Goal: Information Seeking & Learning: Learn about a topic

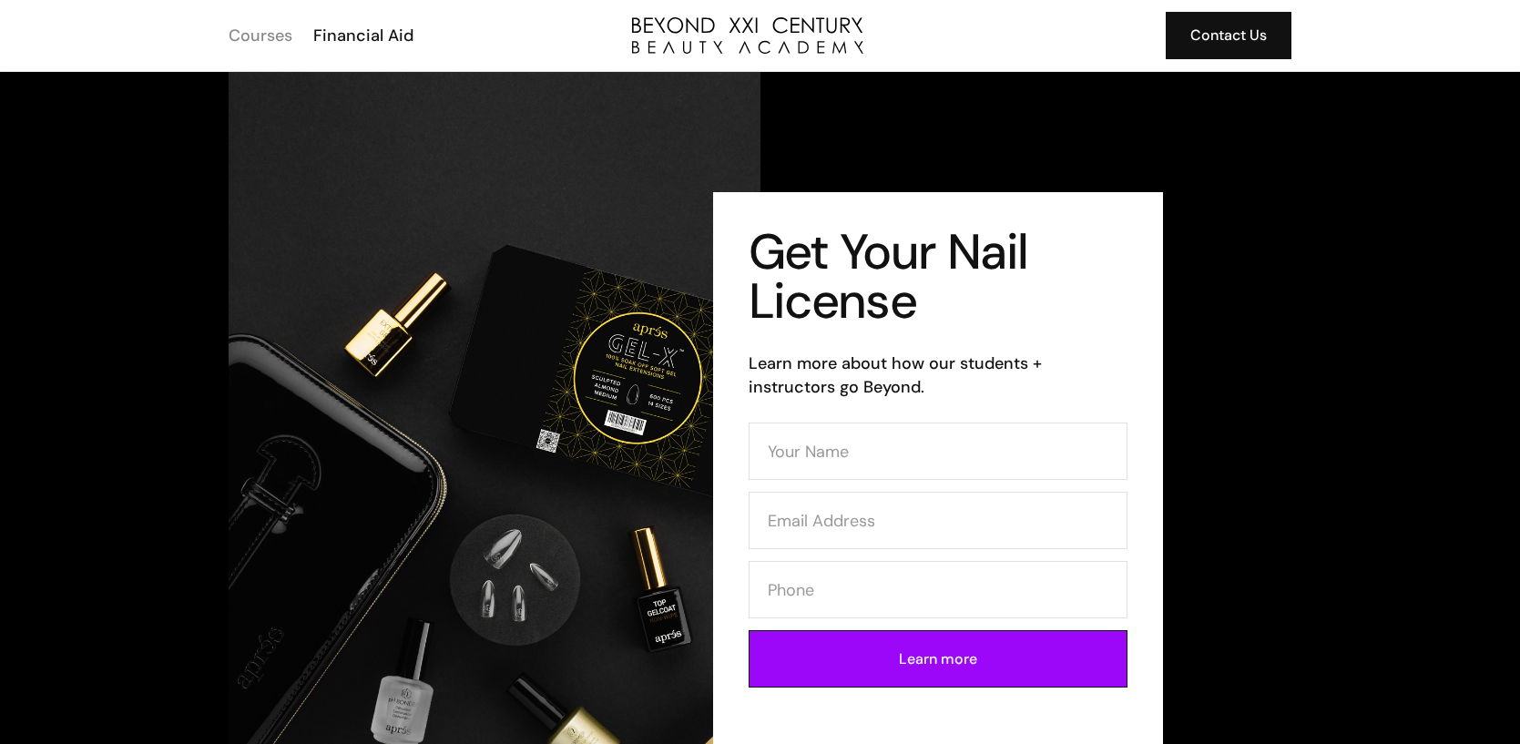
click at [275, 28] on div "Courses" at bounding box center [261, 36] width 64 height 24
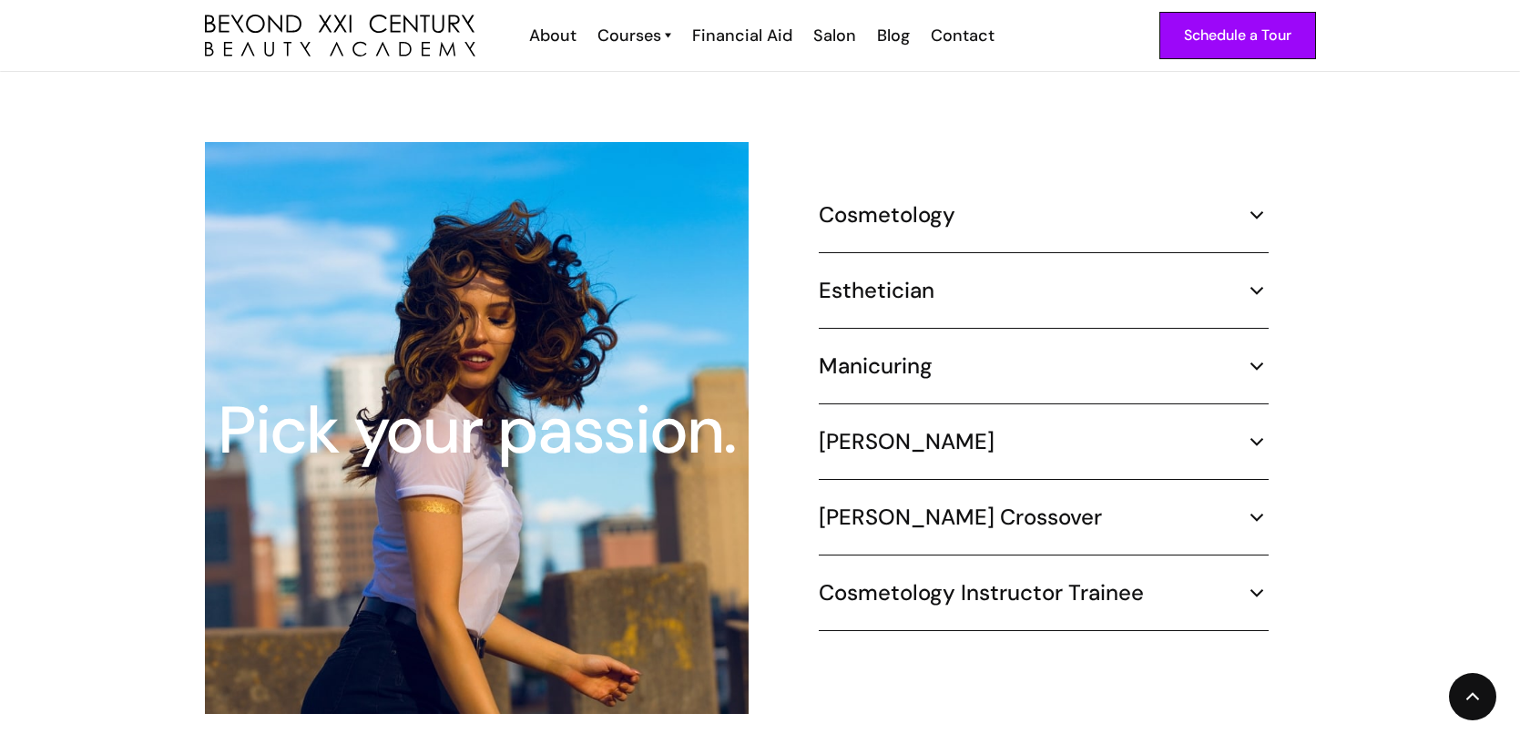
scroll to position [1671, 0]
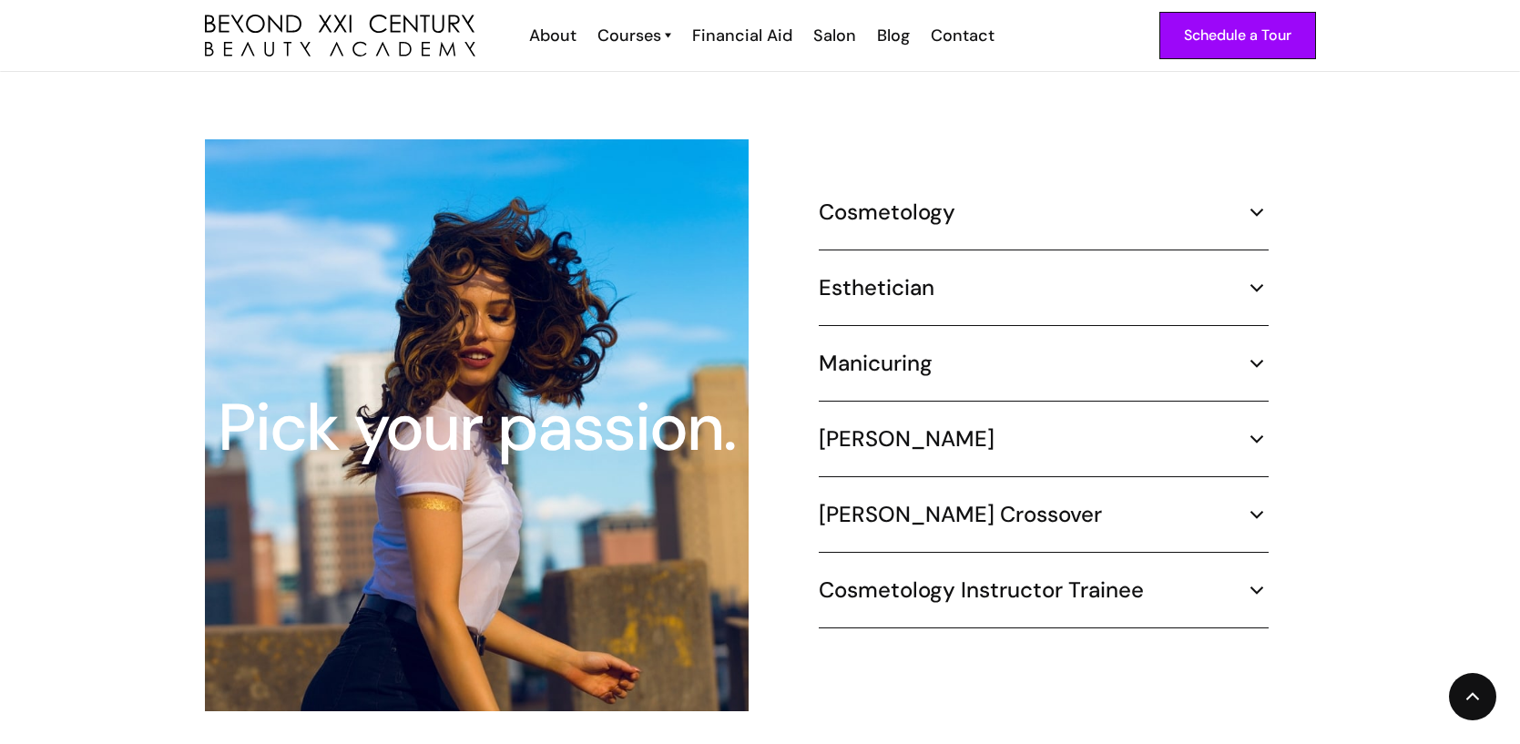
click at [990, 210] on div "Cosmetology 1000 hours ¾ Time (30 hours per week) – 8.3 months Part Time (20 ho…" at bounding box center [1044, 225] width 450 height 52
click at [1259, 200] on img at bounding box center [1257, 212] width 24 height 24
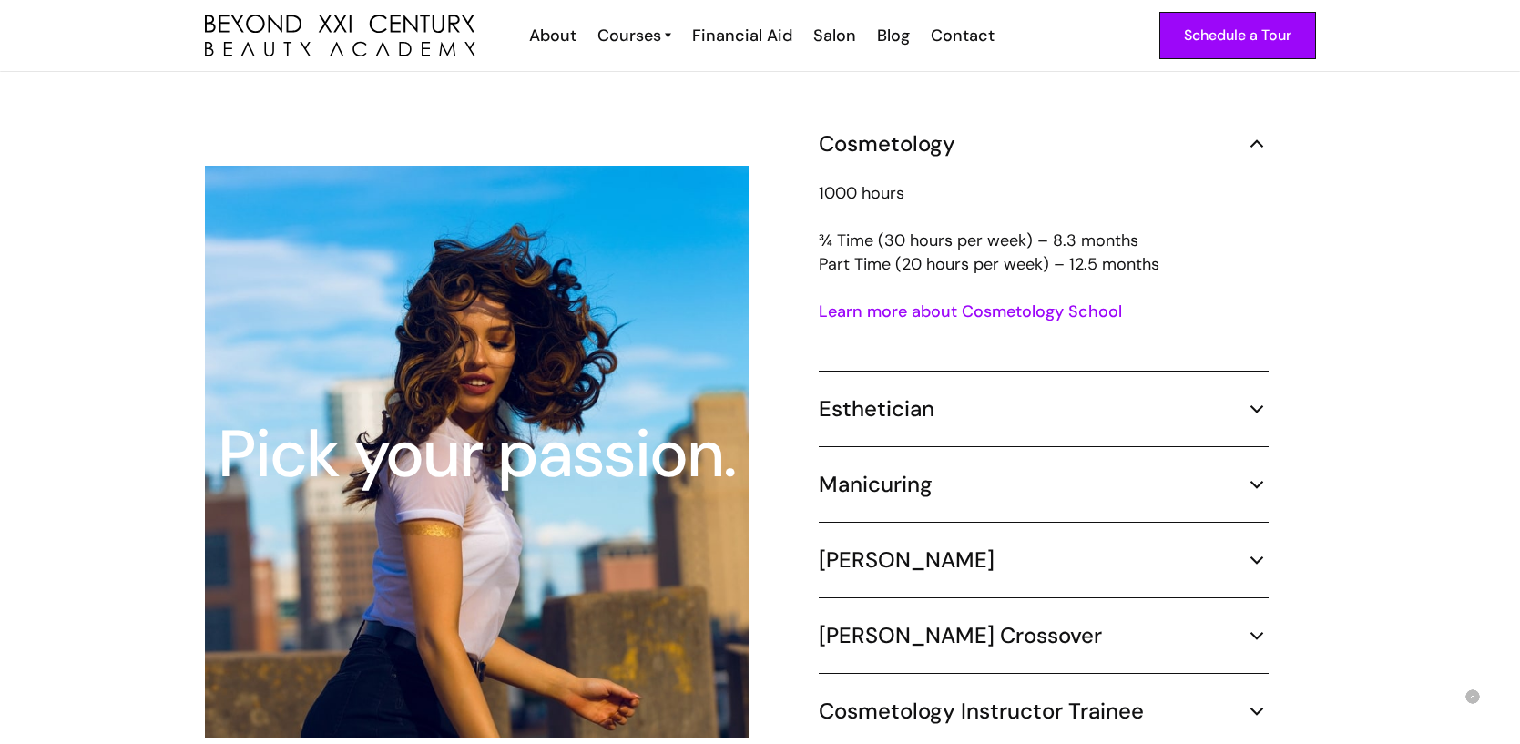
scroll to position [1687, 0]
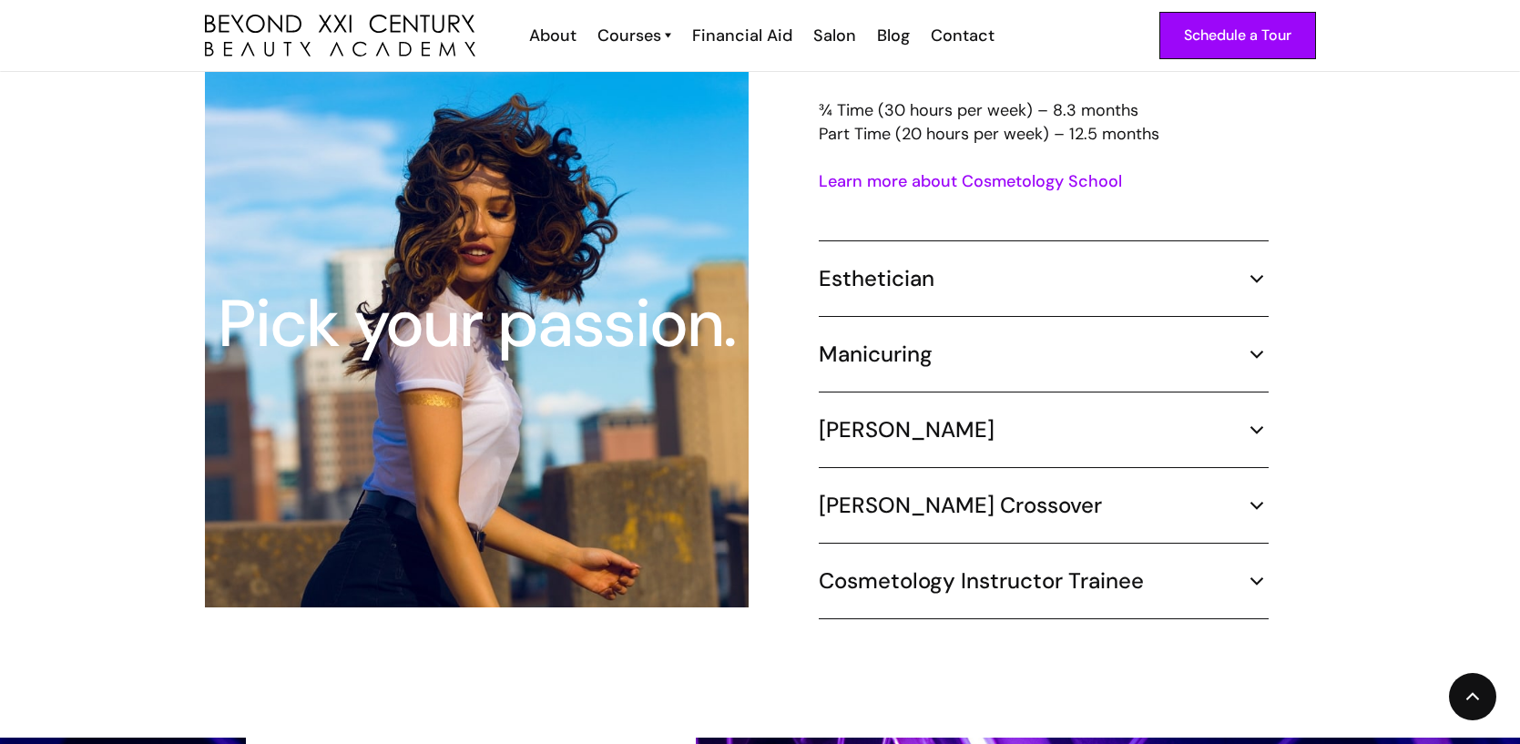
click at [1252, 267] on img at bounding box center [1257, 279] width 24 height 24
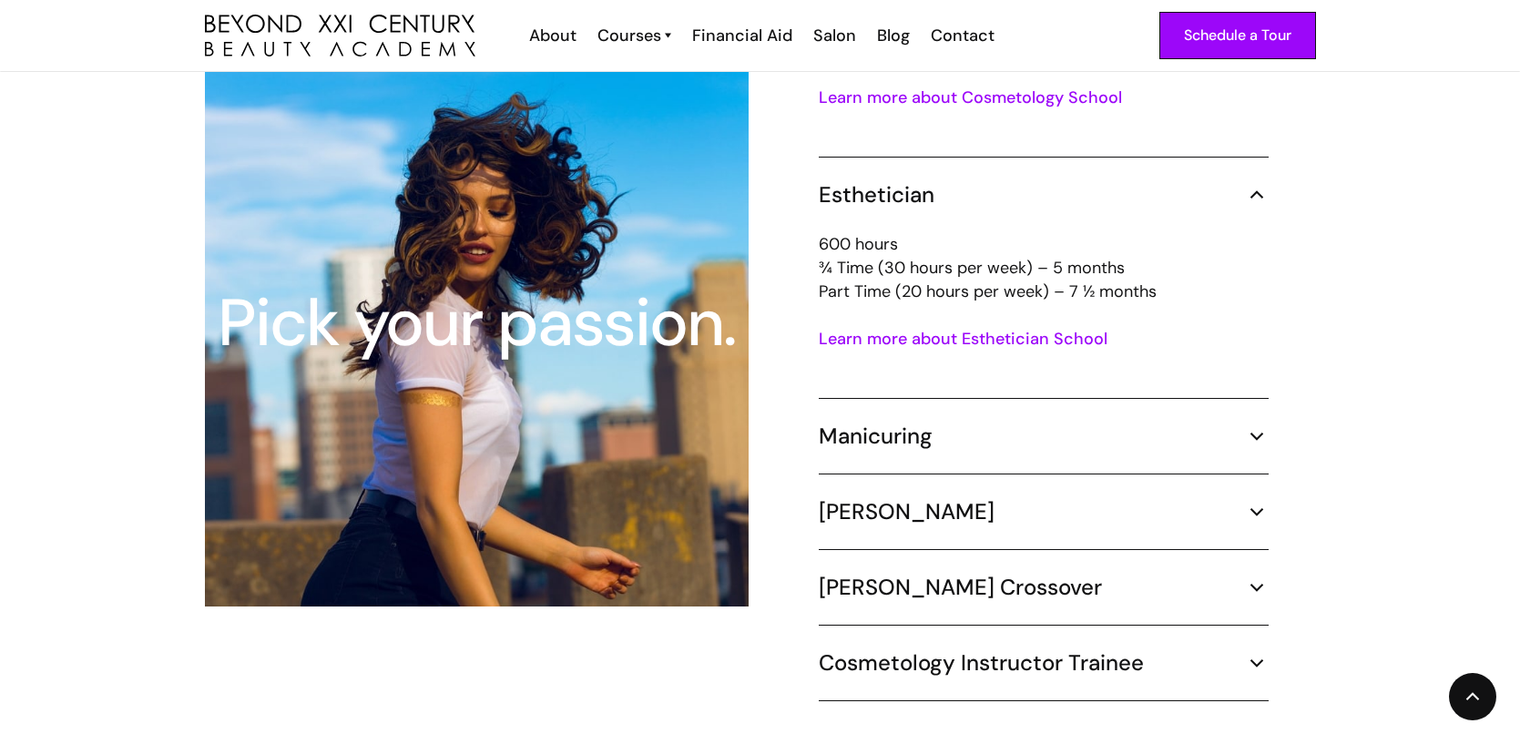
click at [1261, 424] on img at bounding box center [1257, 436] width 24 height 24
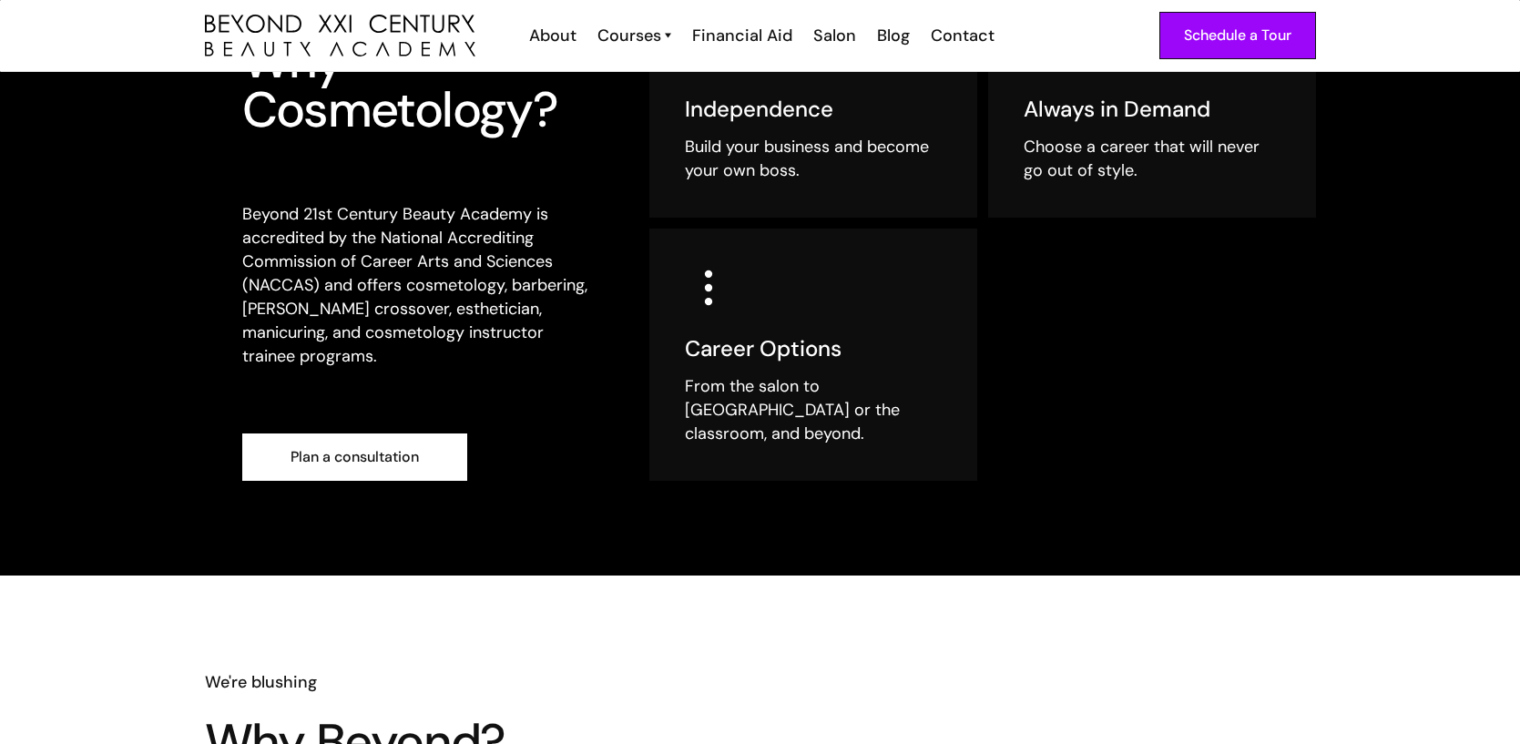
scroll to position [549, 0]
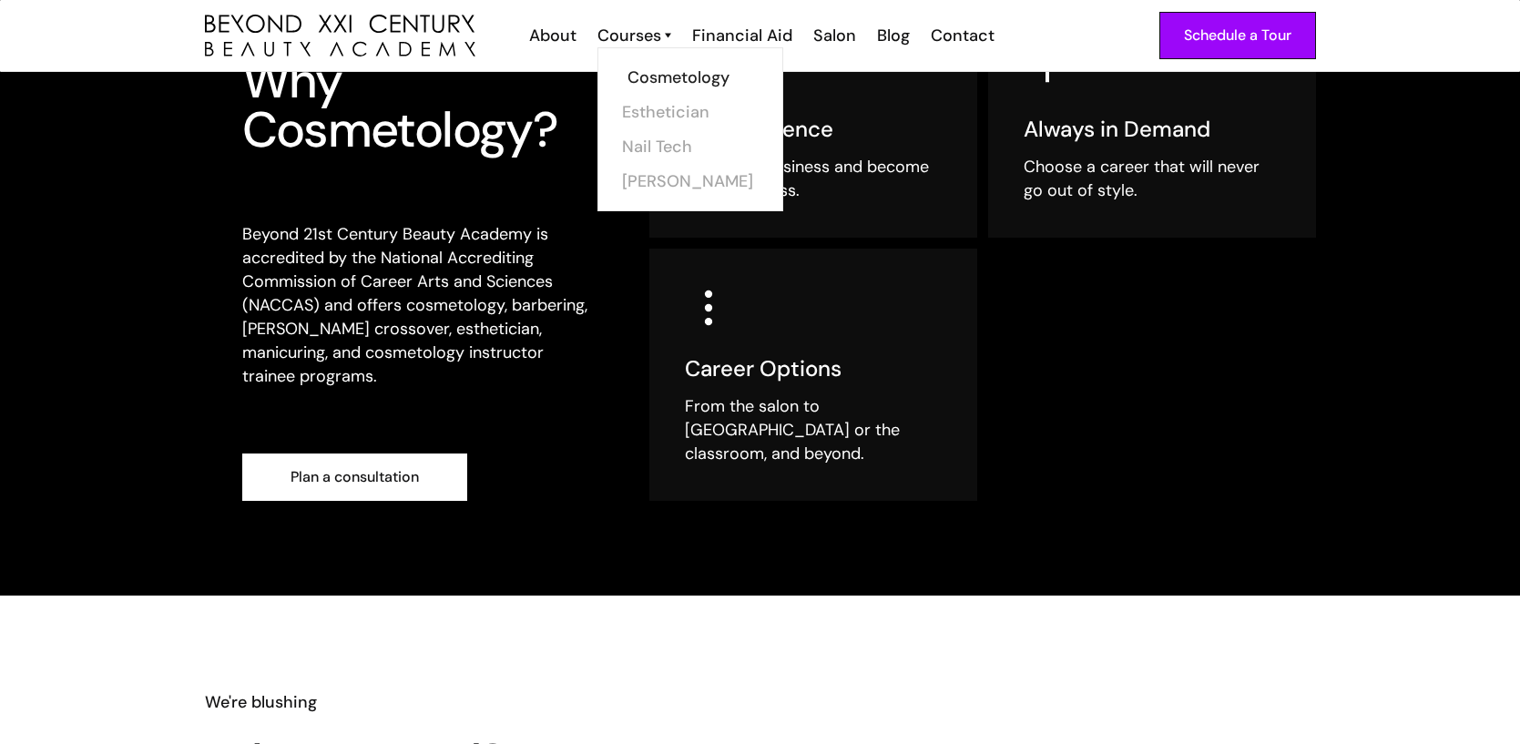
click at [669, 80] on link "Cosmetology" at bounding box center [696, 77] width 137 height 35
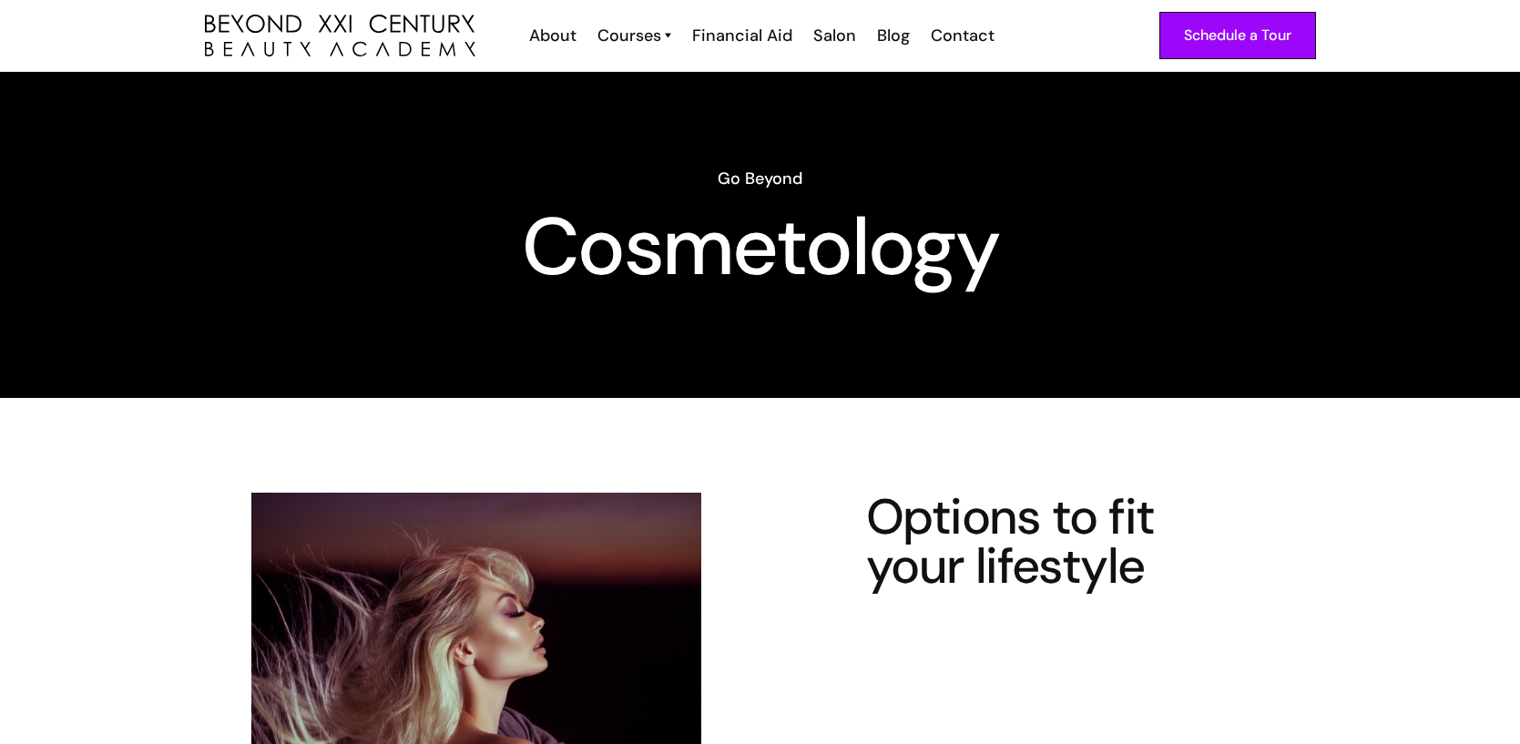
click at [646, 51] on div "Schedule a Tour About Cosmetology Esthetician Manicuring Barber Courses Cosmeto…" at bounding box center [760, 35] width 1111 height 71
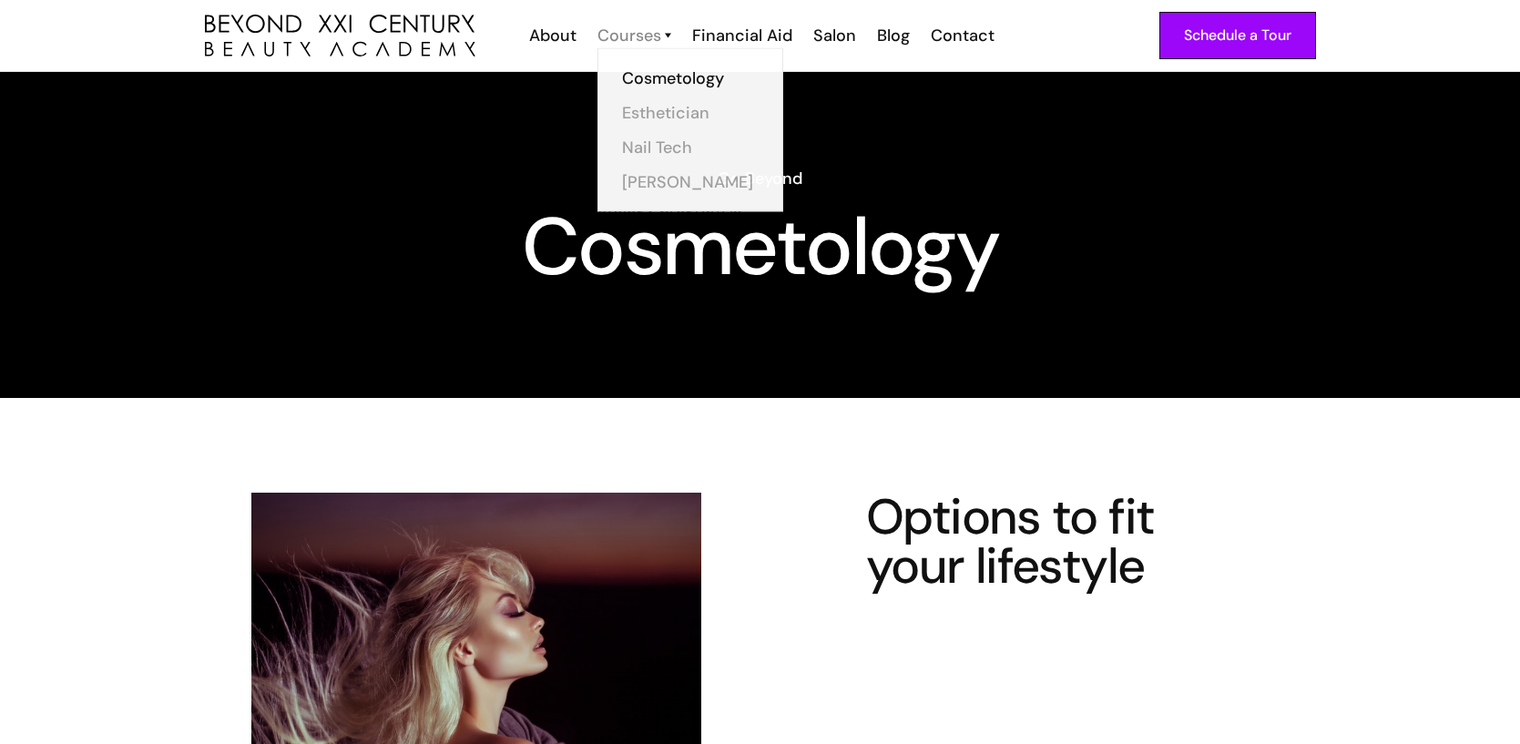
click at [651, 36] on div "Courses" at bounding box center [629, 36] width 64 height 24
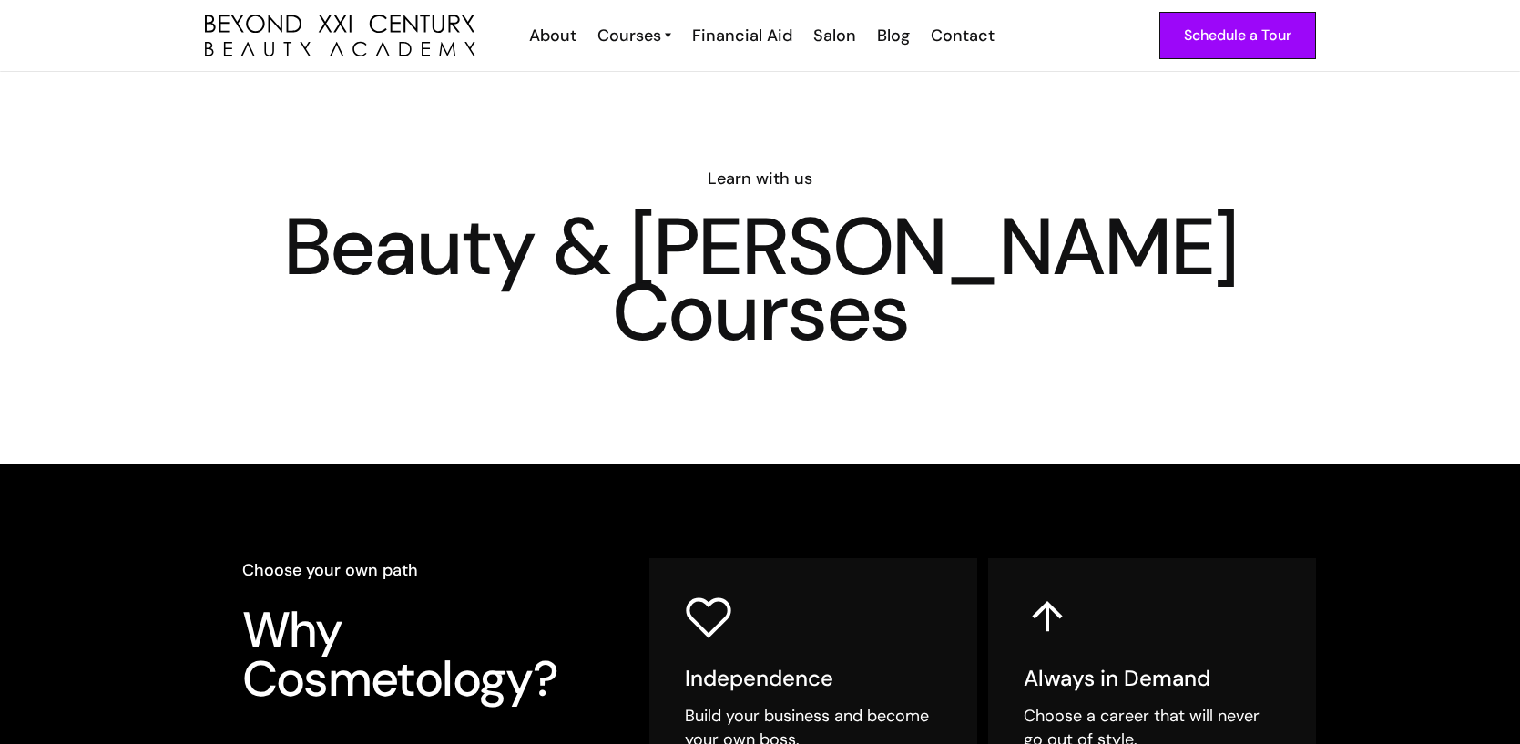
click at [651, 36] on div "Courses" at bounding box center [629, 36] width 64 height 24
click at [669, 40] on img at bounding box center [668, 36] width 6 height 24
click at [648, 40] on div "Courses" at bounding box center [629, 36] width 64 height 24
click at [669, 36] on img at bounding box center [668, 36] width 6 height 24
click at [569, 33] on div "About" at bounding box center [552, 36] width 47 height 24
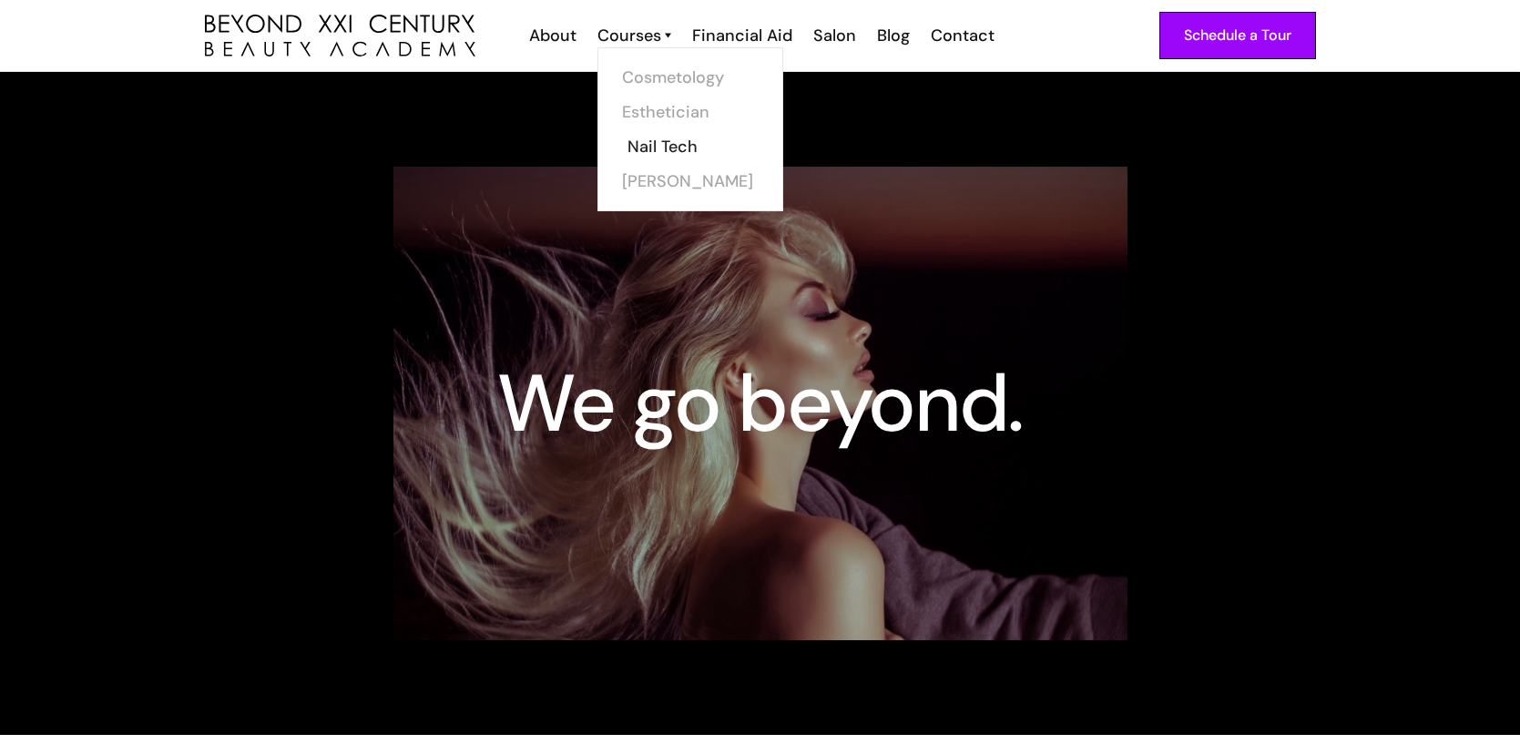
click at [679, 152] on link "Nail Tech" at bounding box center [696, 146] width 137 height 35
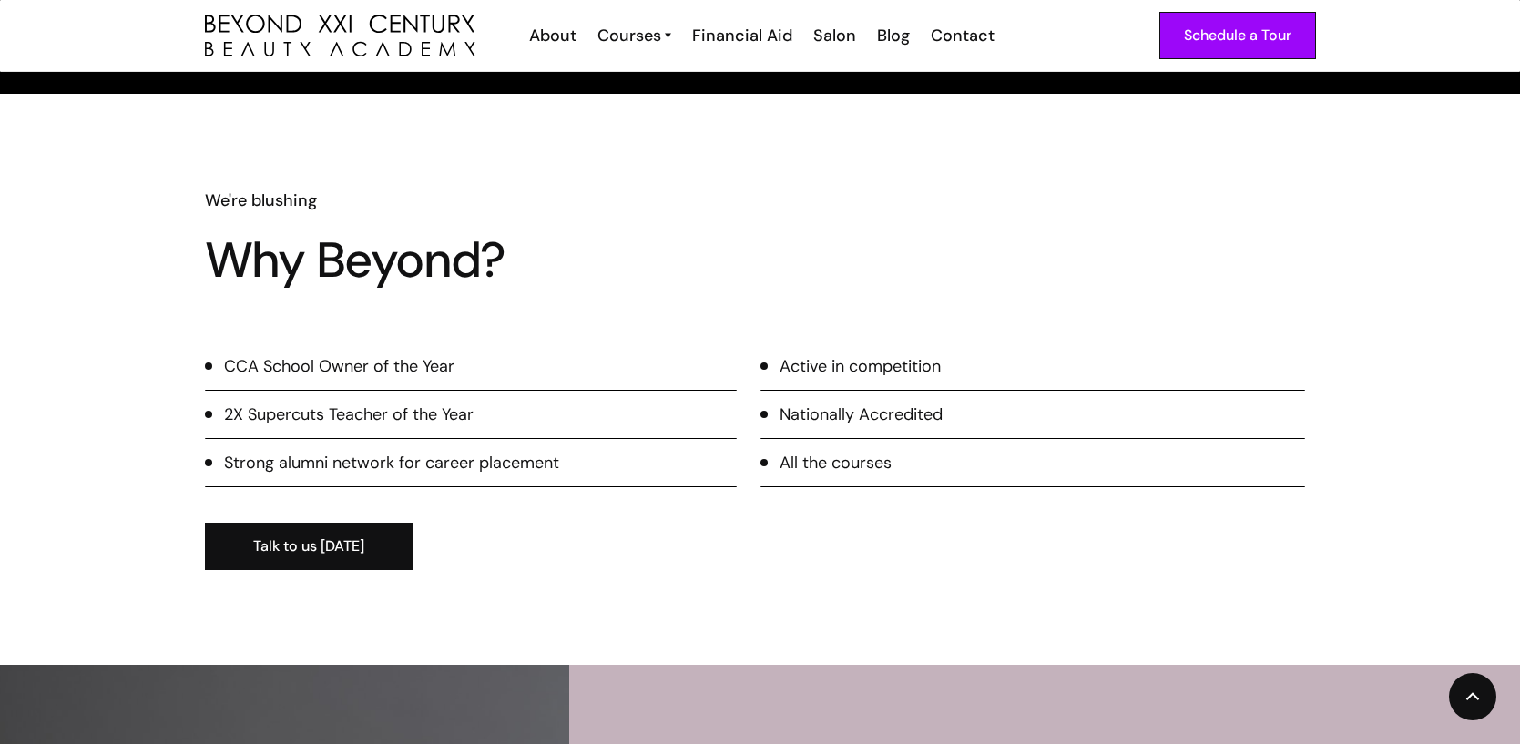
scroll to position [2272, 0]
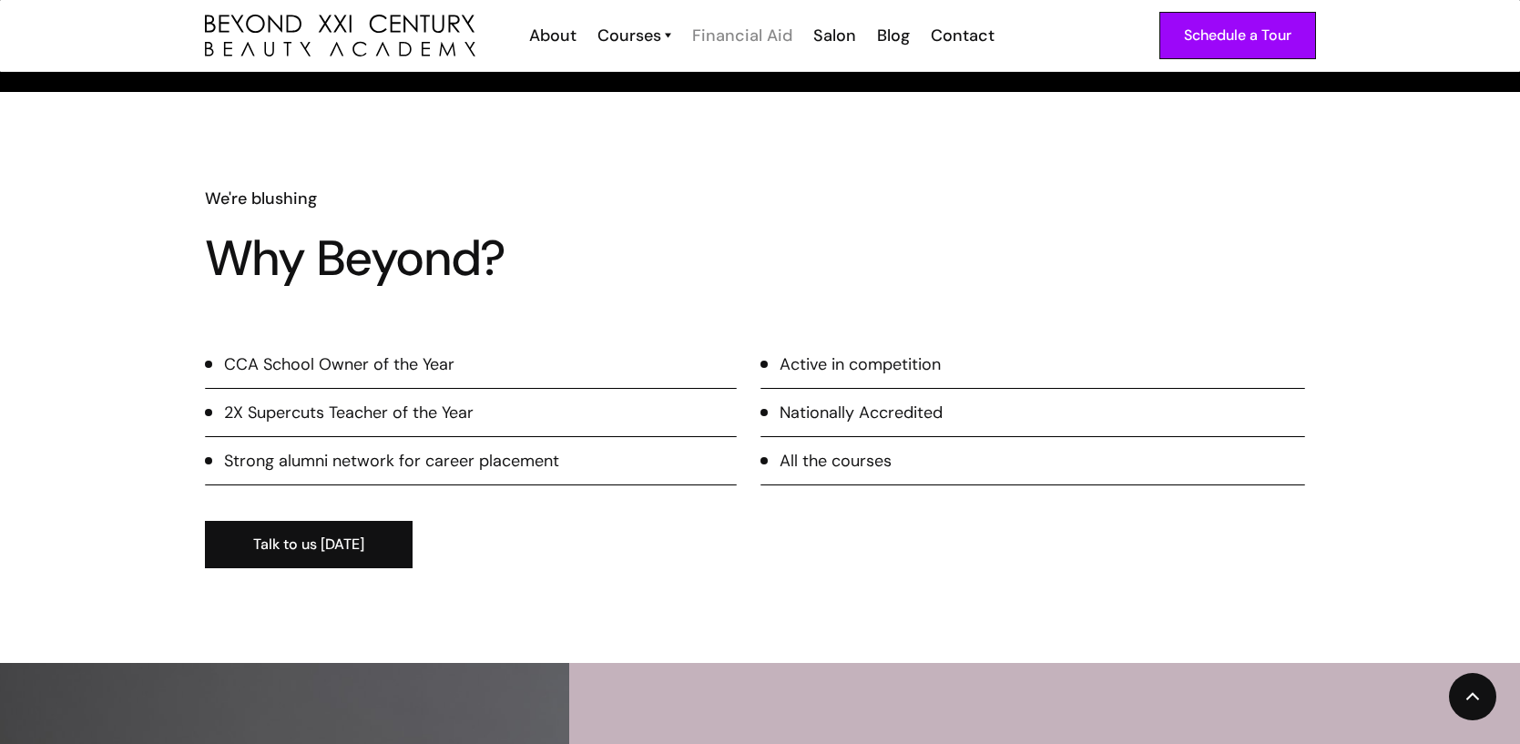
click at [754, 29] on div "Financial Aid" at bounding box center [742, 36] width 100 height 24
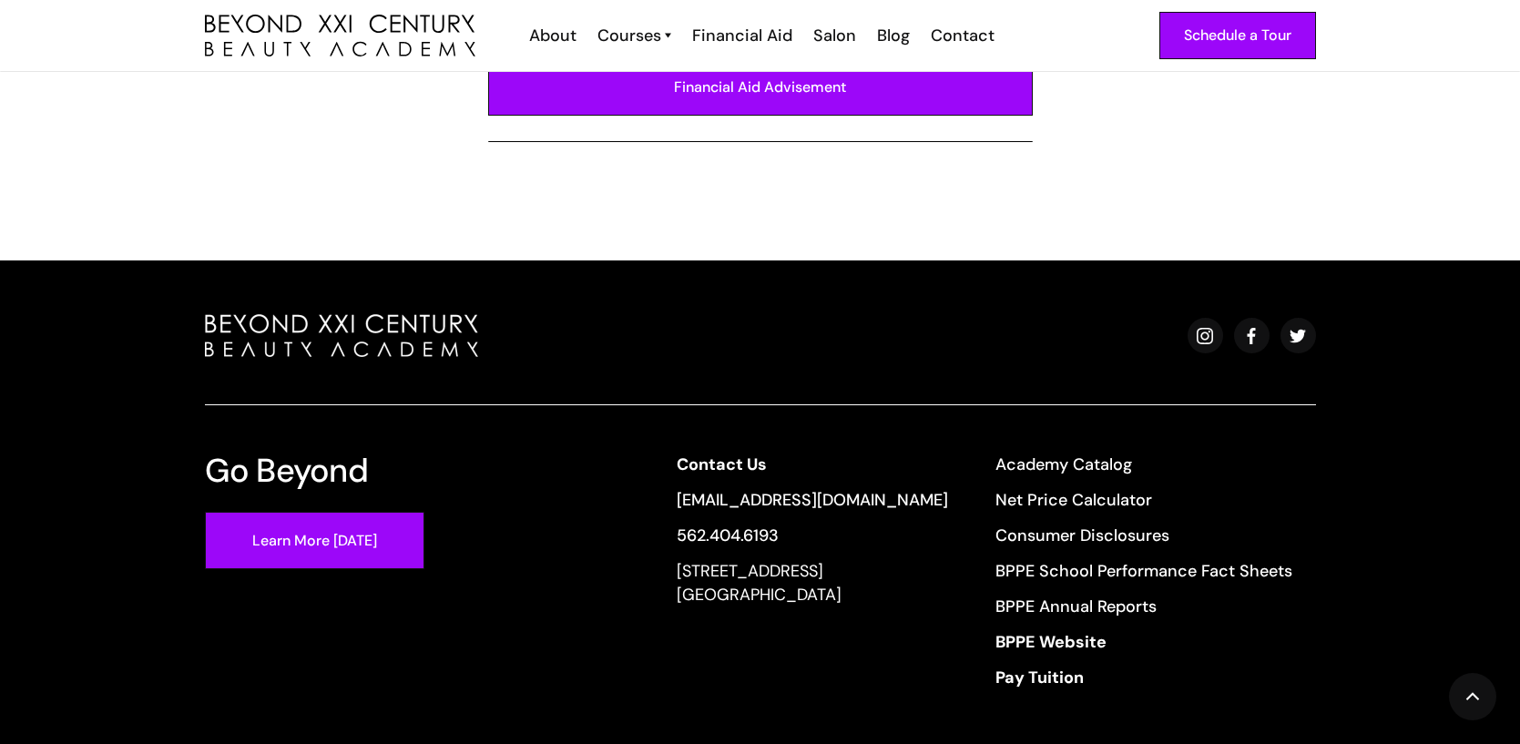
scroll to position [1434, 0]
